Goal: Transaction & Acquisition: Purchase product/service

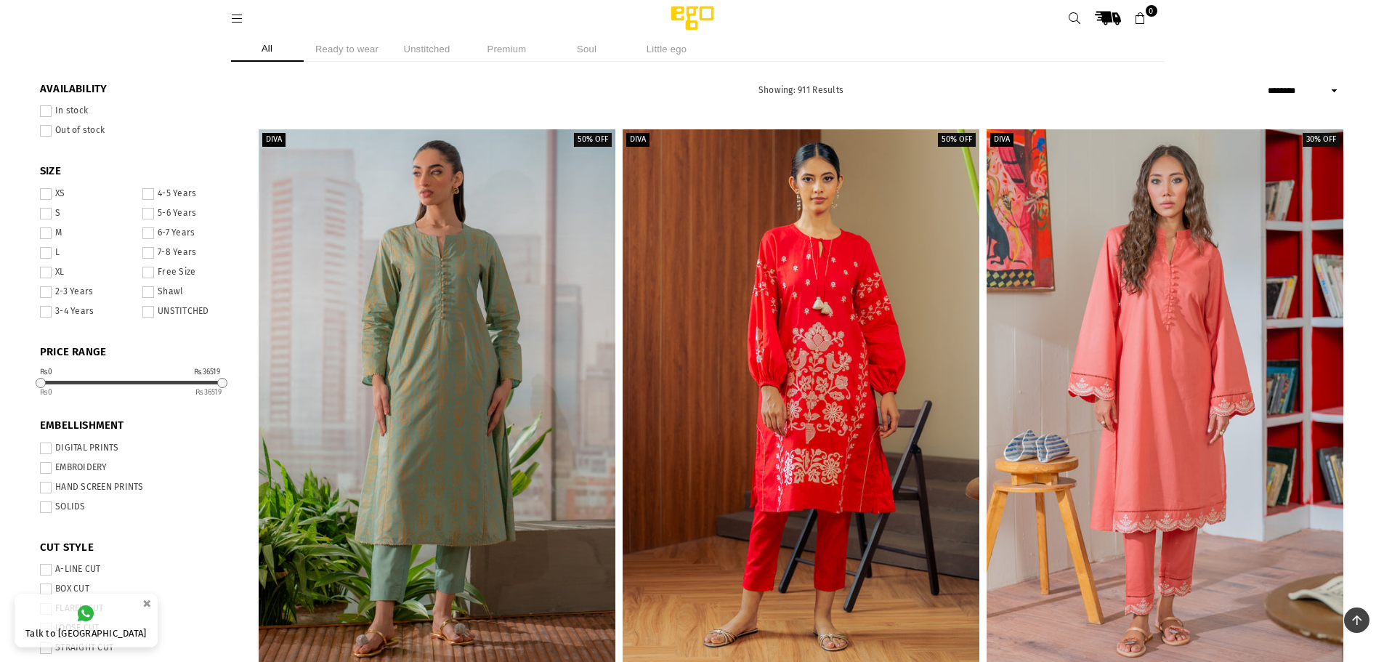
select select "******"
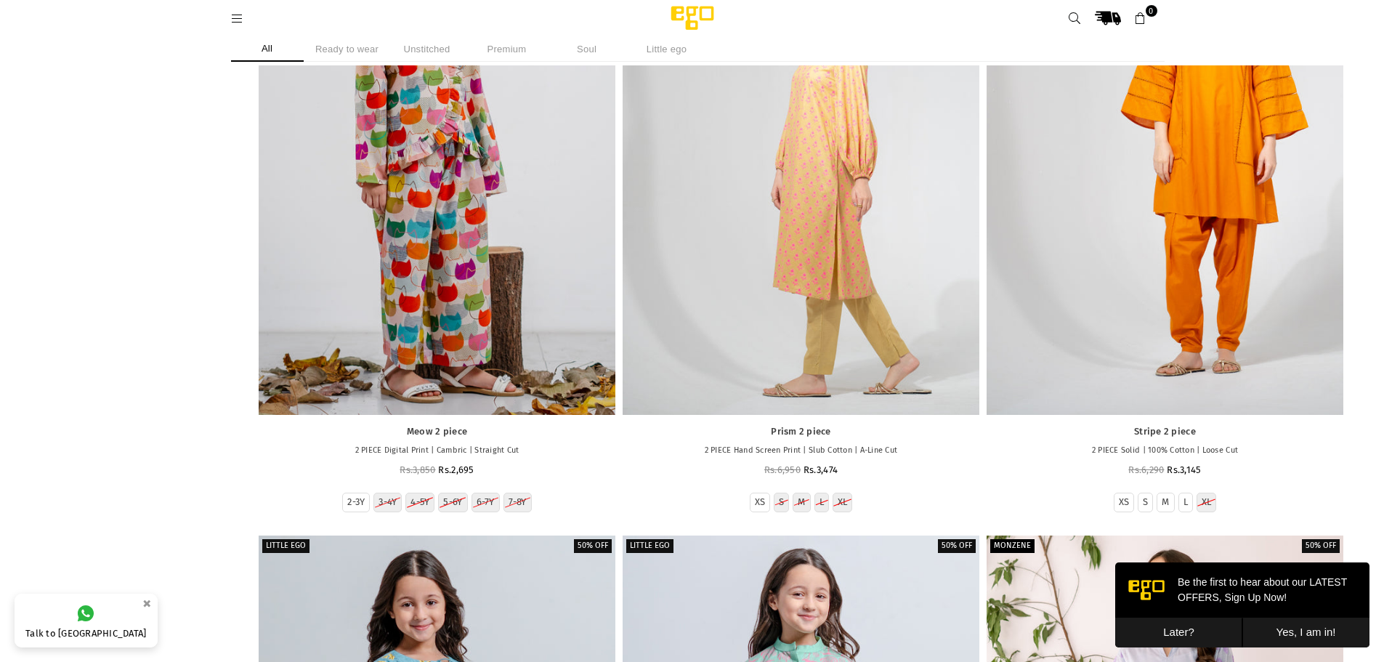
scroll to position [73672, 0]
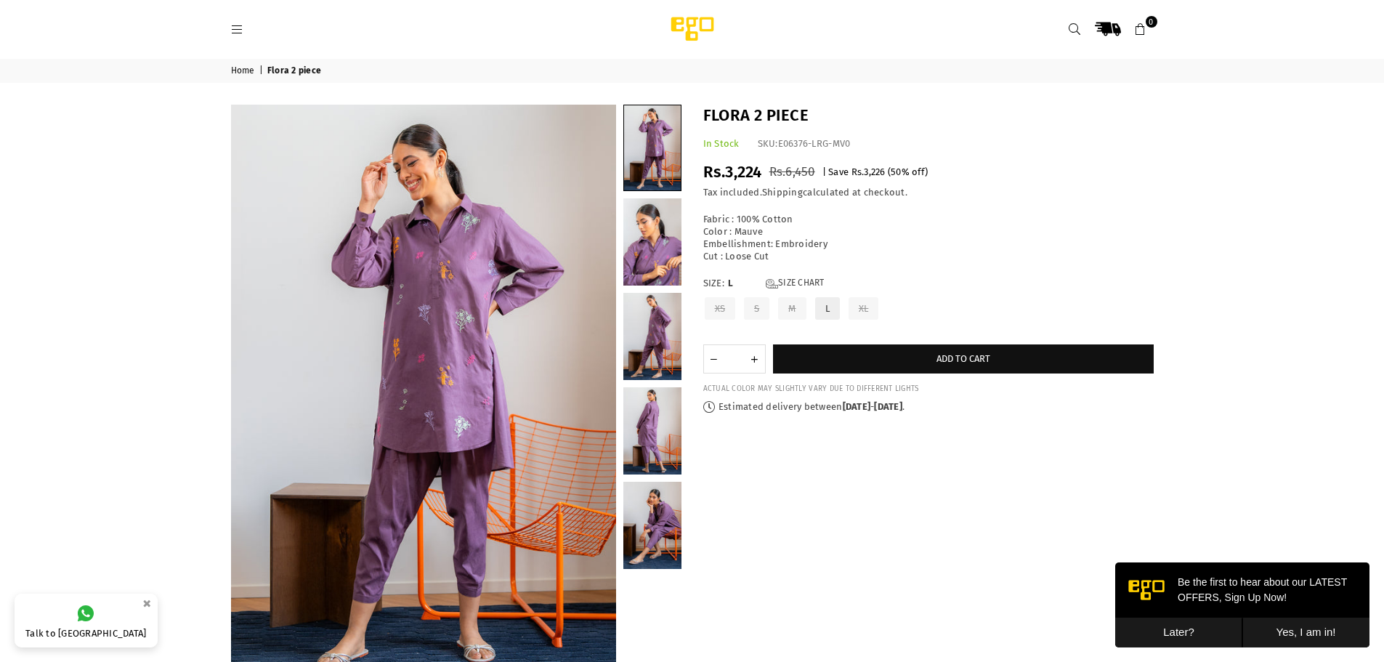
click at [715, 310] on label "XS" at bounding box center [720, 308] width 34 height 25
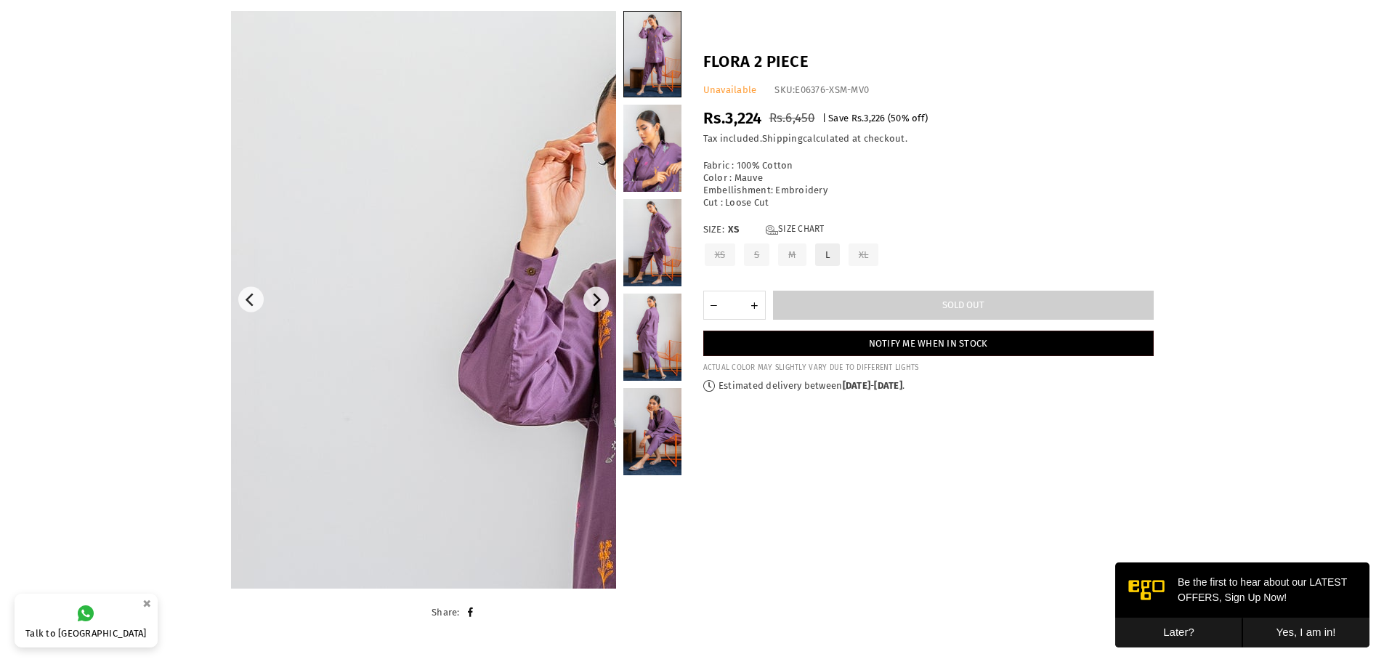
scroll to position [92, 0]
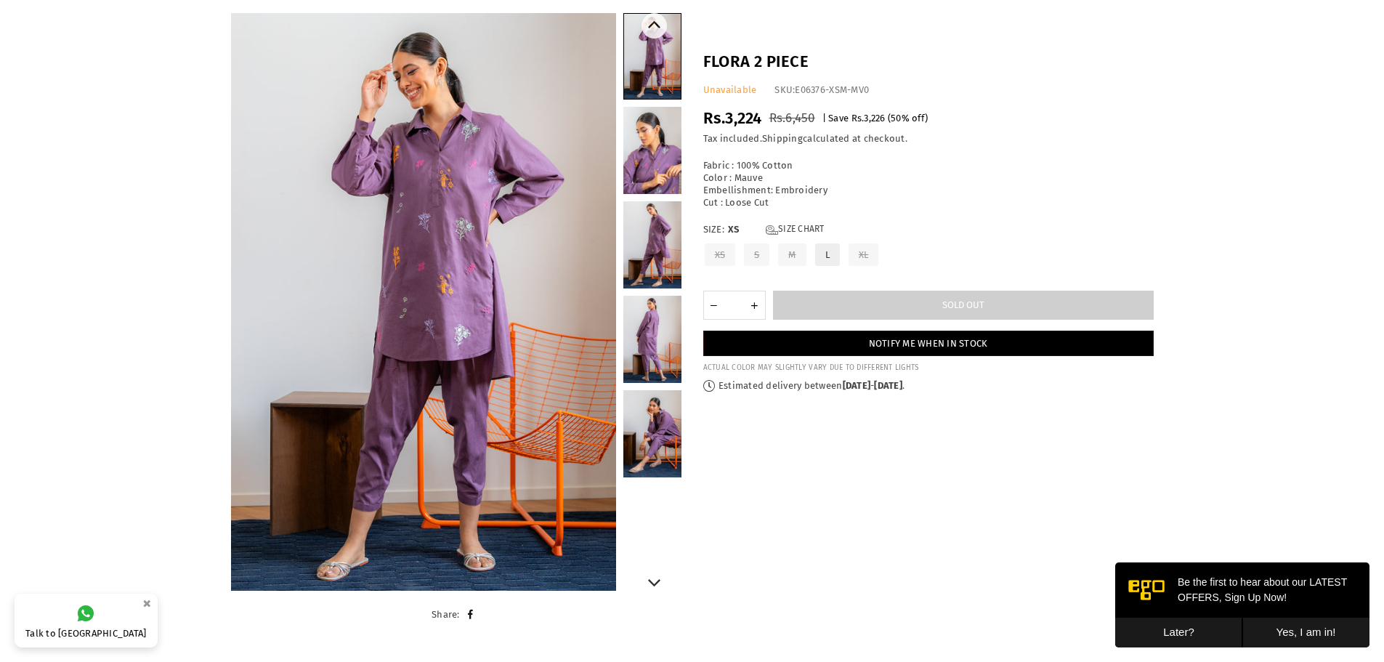
click at [655, 423] on link at bounding box center [652, 433] width 58 height 87
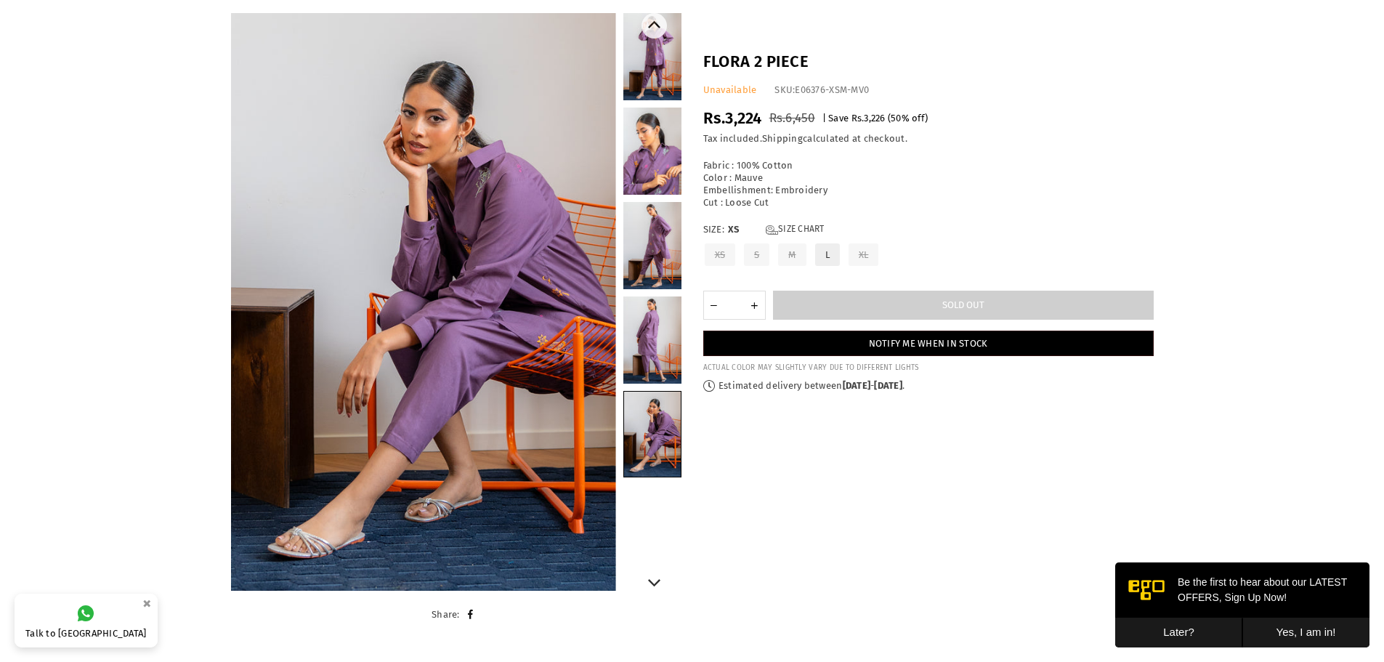
click at [651, 39] on link at bounding box center [652, 56] width 58 height 87
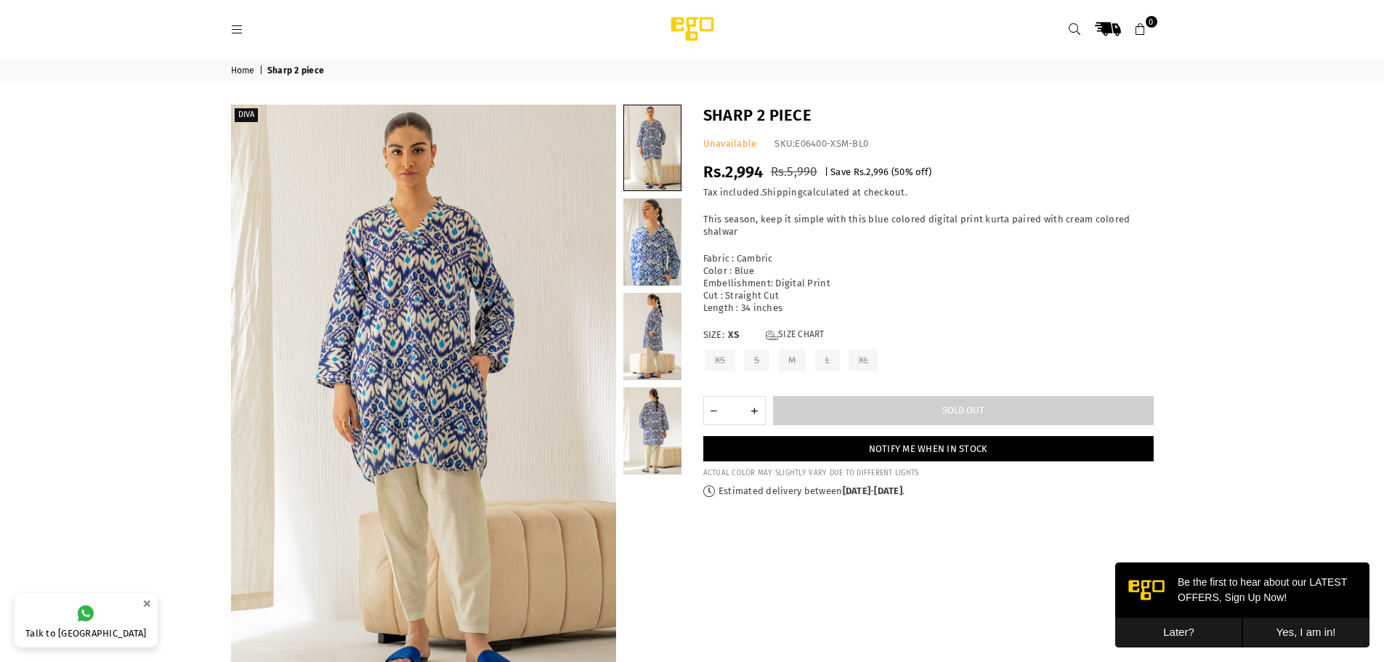
click at [752, 352] on label "S" at bounding box center [756, 359] width 28 height 25
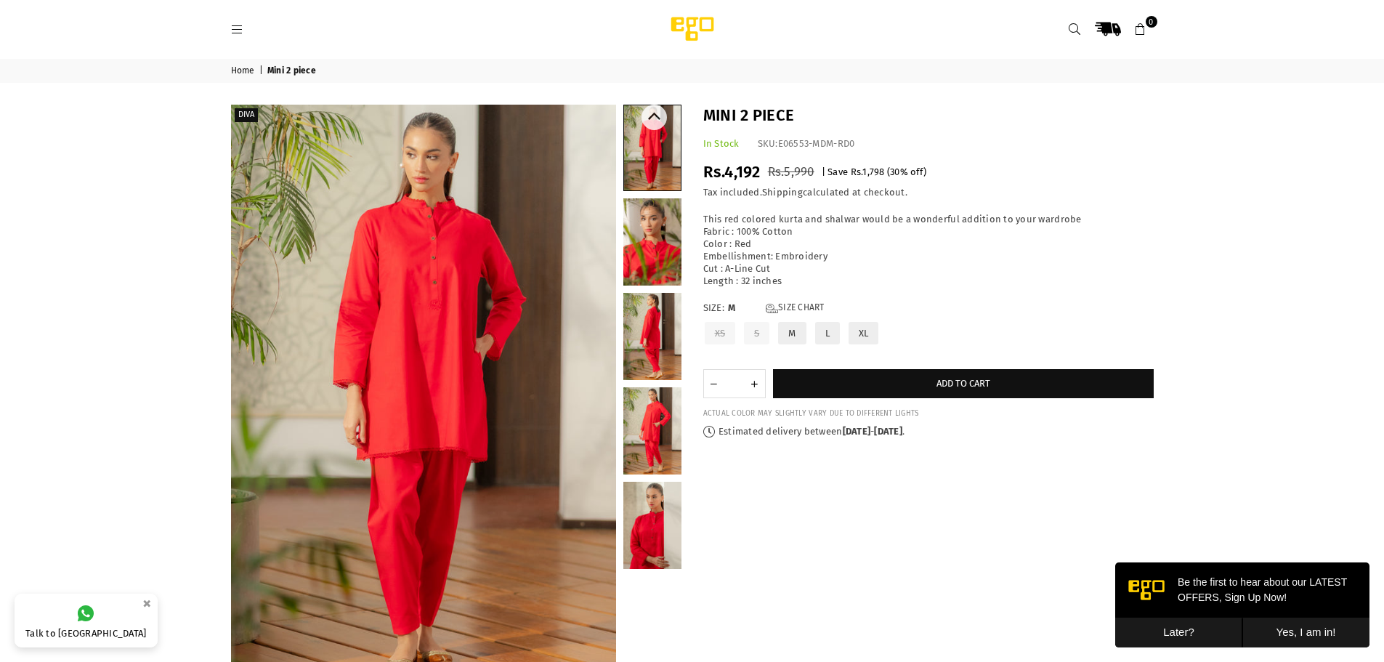
click at [635, 267] on link at bounding box center [652, 241] width 58 height 87
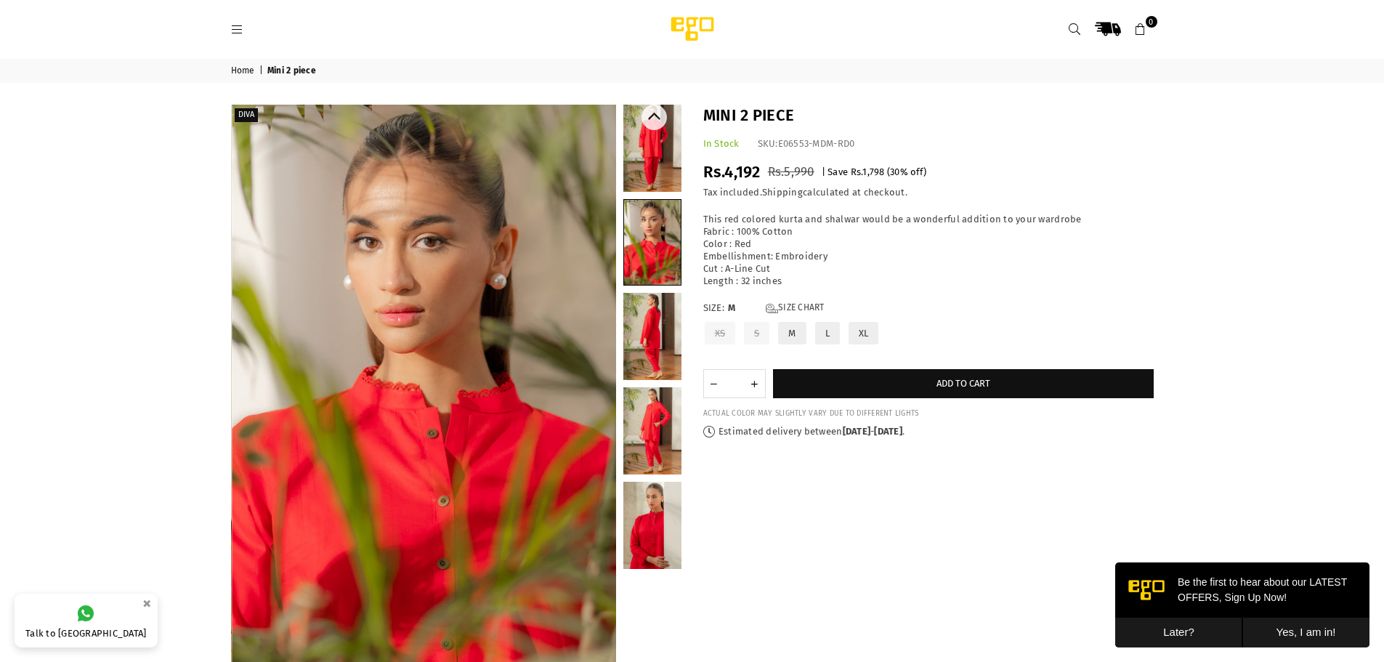
click at [626, 339] on link at bounding box center [652, 336] width 58 height 87
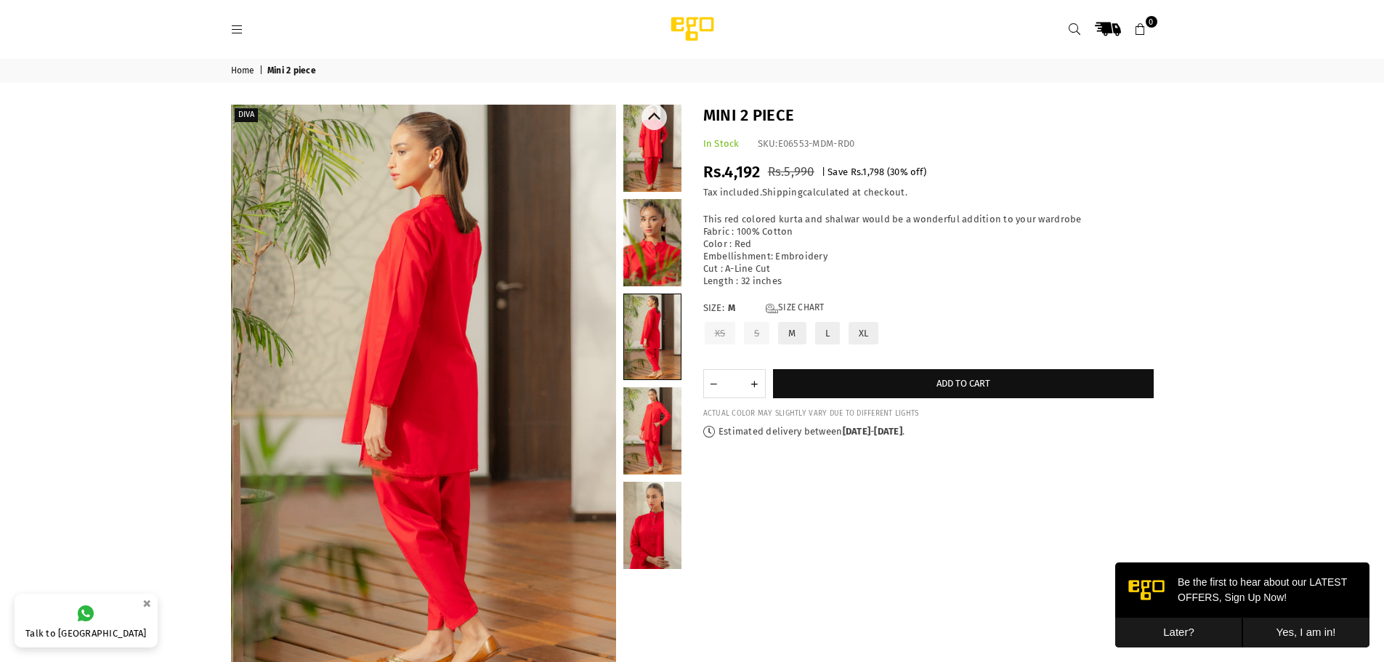
click at [627, 433] on link at bounding box center [652, 430] width 58 height 87
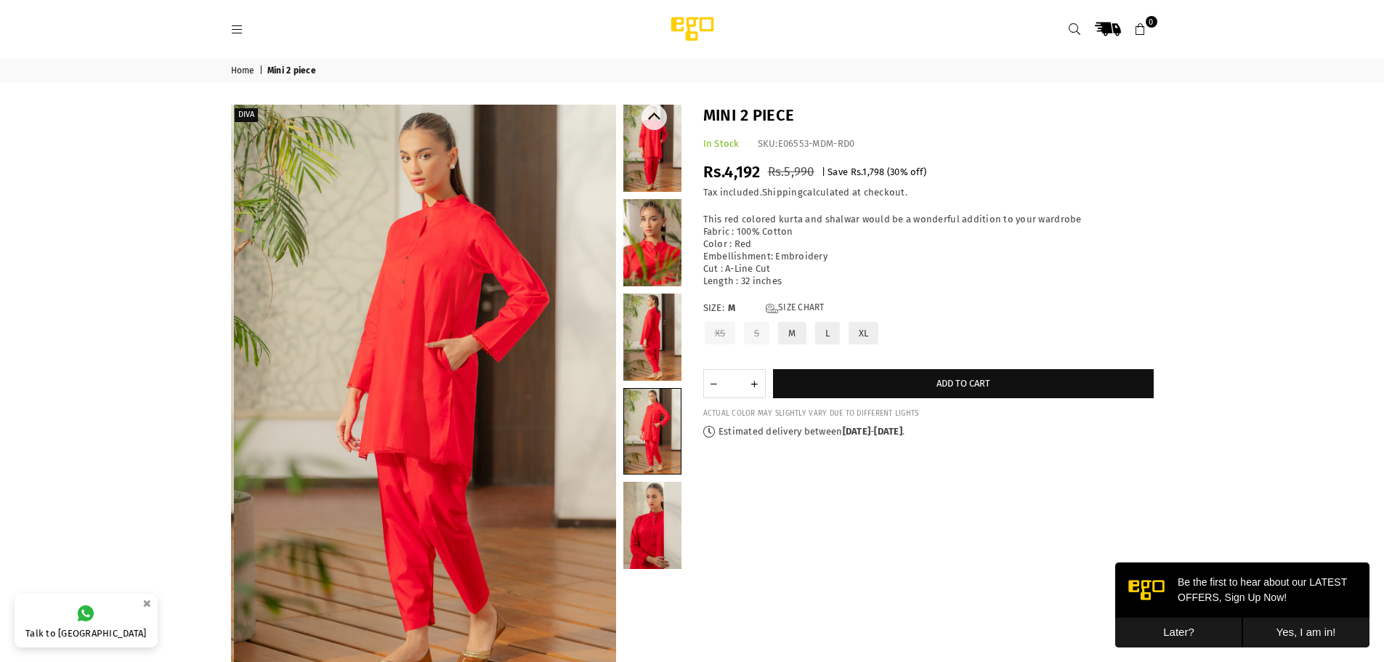
click at [663, 510] on link at bounding box center [652, 525] width 58 height 87
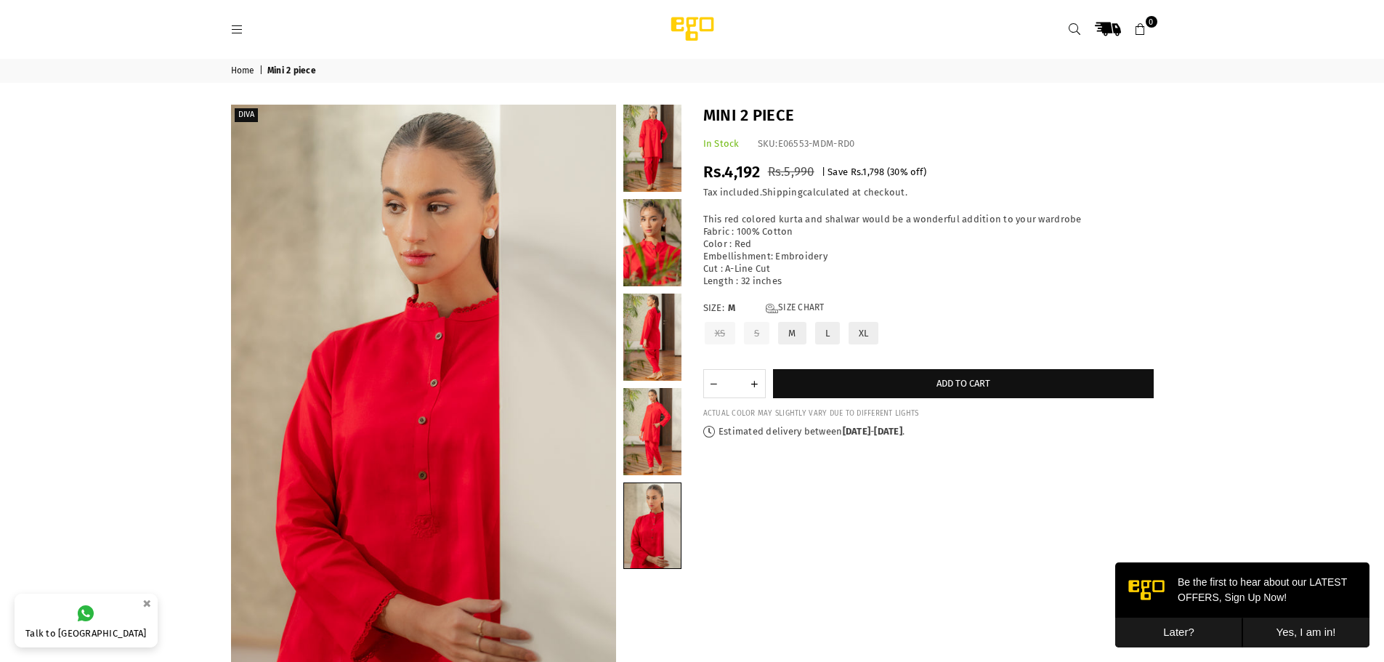
click at [718, 338] on label "XS" at bounding box center [720, 332] width 34 height 25
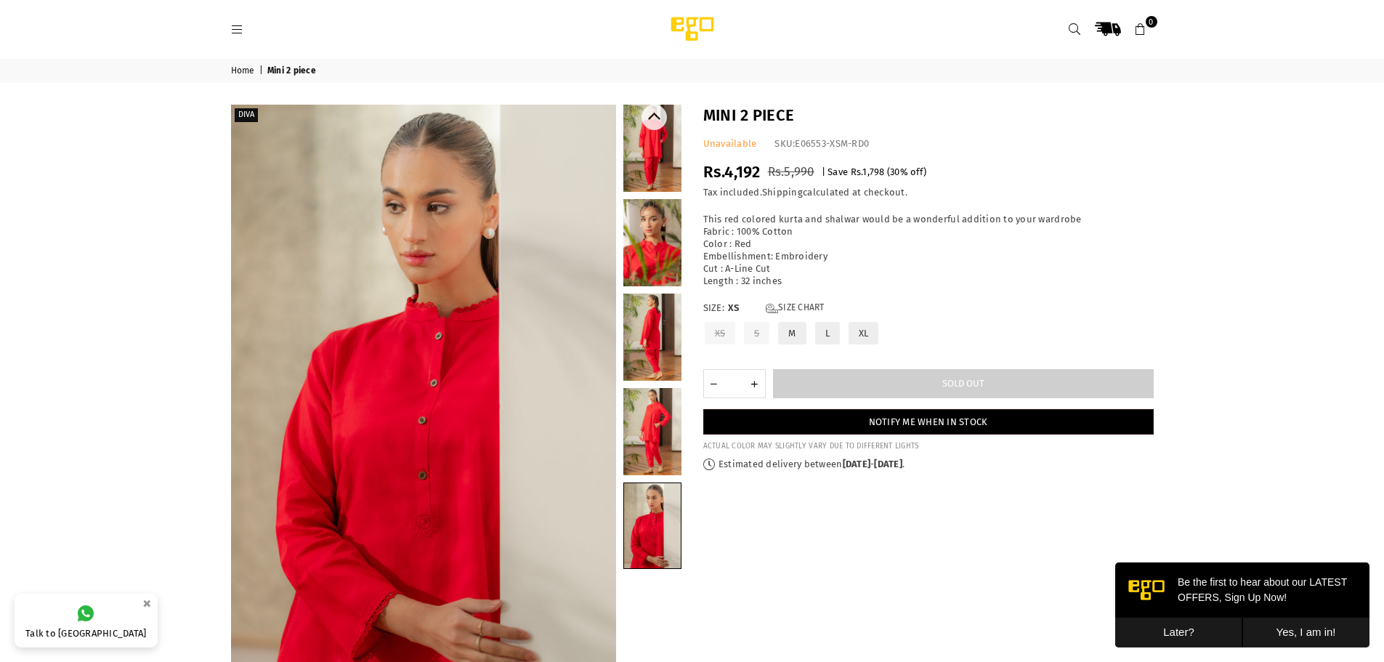
click at [671, 437] on link at bounding box center [652, 431] width 58 height 87
